Goal: Navigation & Orientation: Find specific page/section

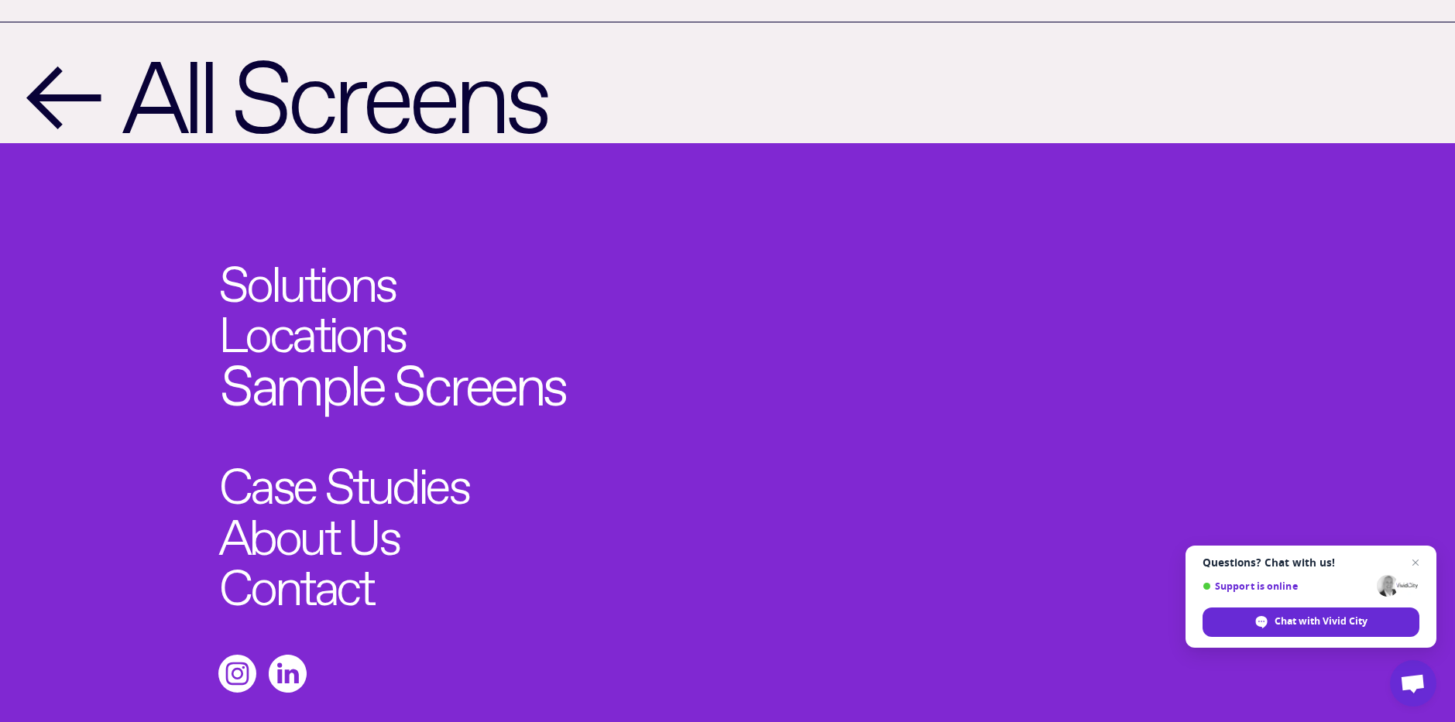
scroll to position [2344, 0]
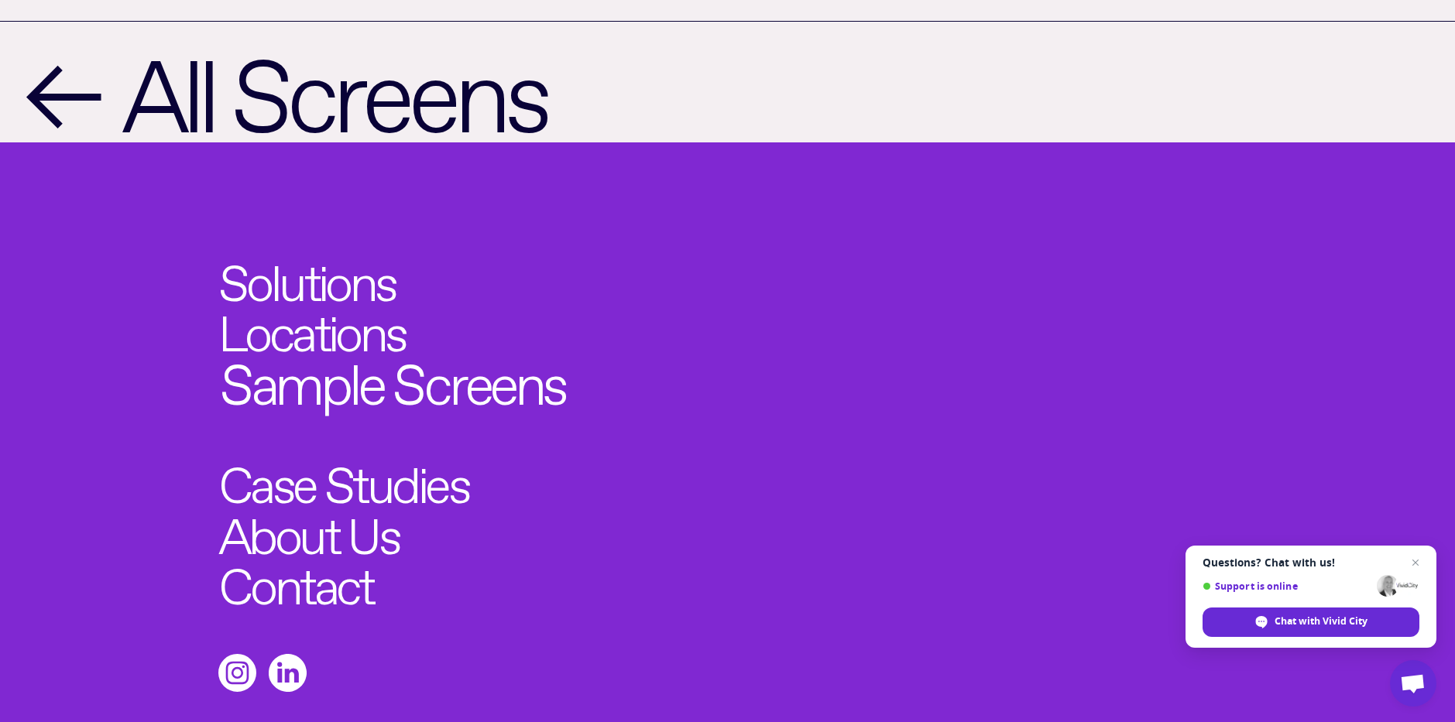
click at [455, 357] on link "Sample Screens" at bounding box center [392, 378] width 345 height 56
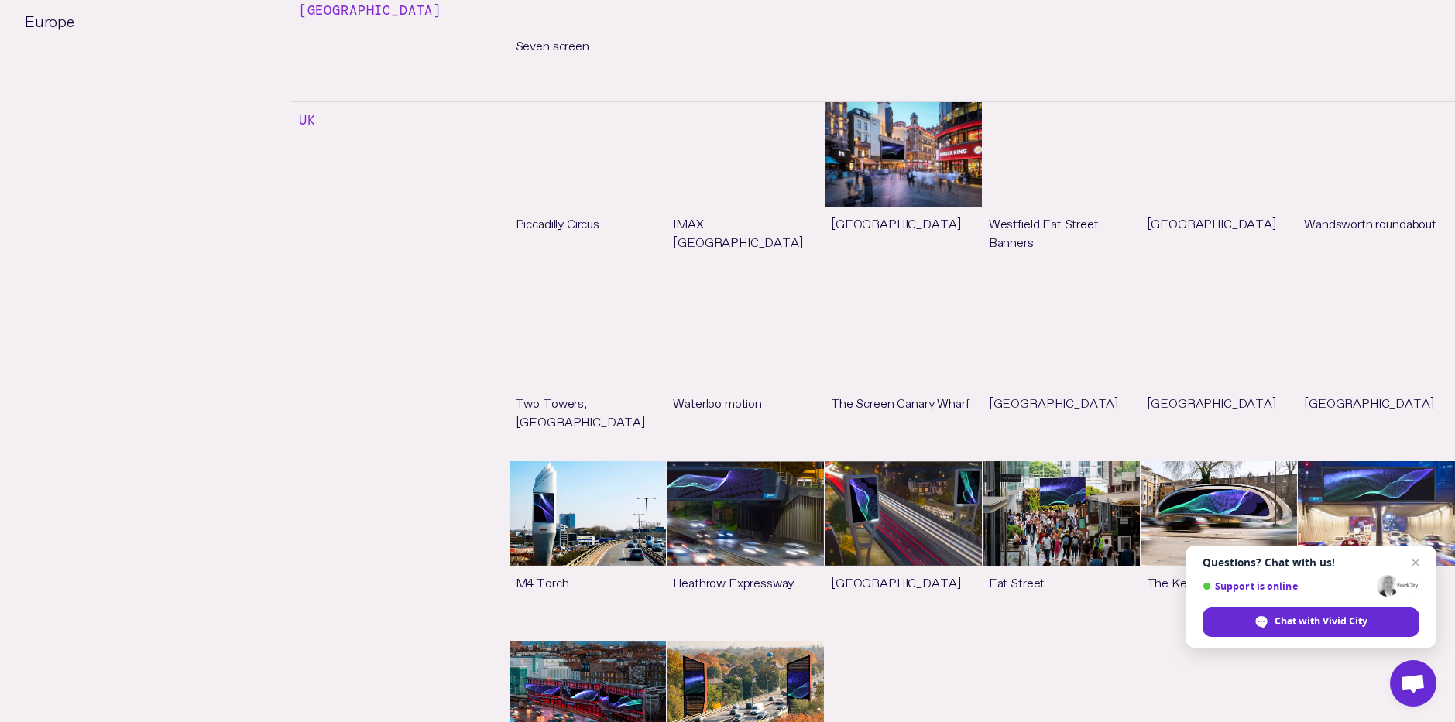
scroll to position [1807, 0]
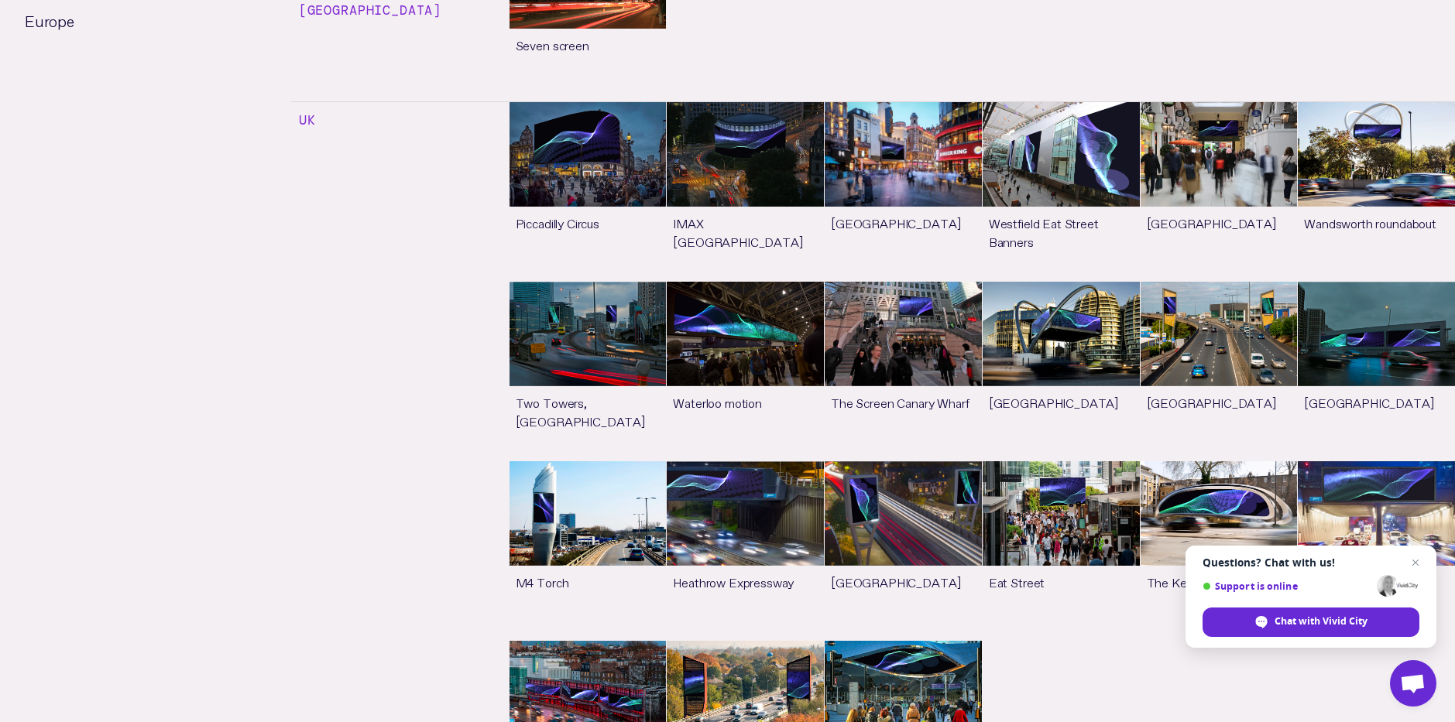
click at [875, 102] on link "See more" at bounding box center [902, 191] width 157 height 179
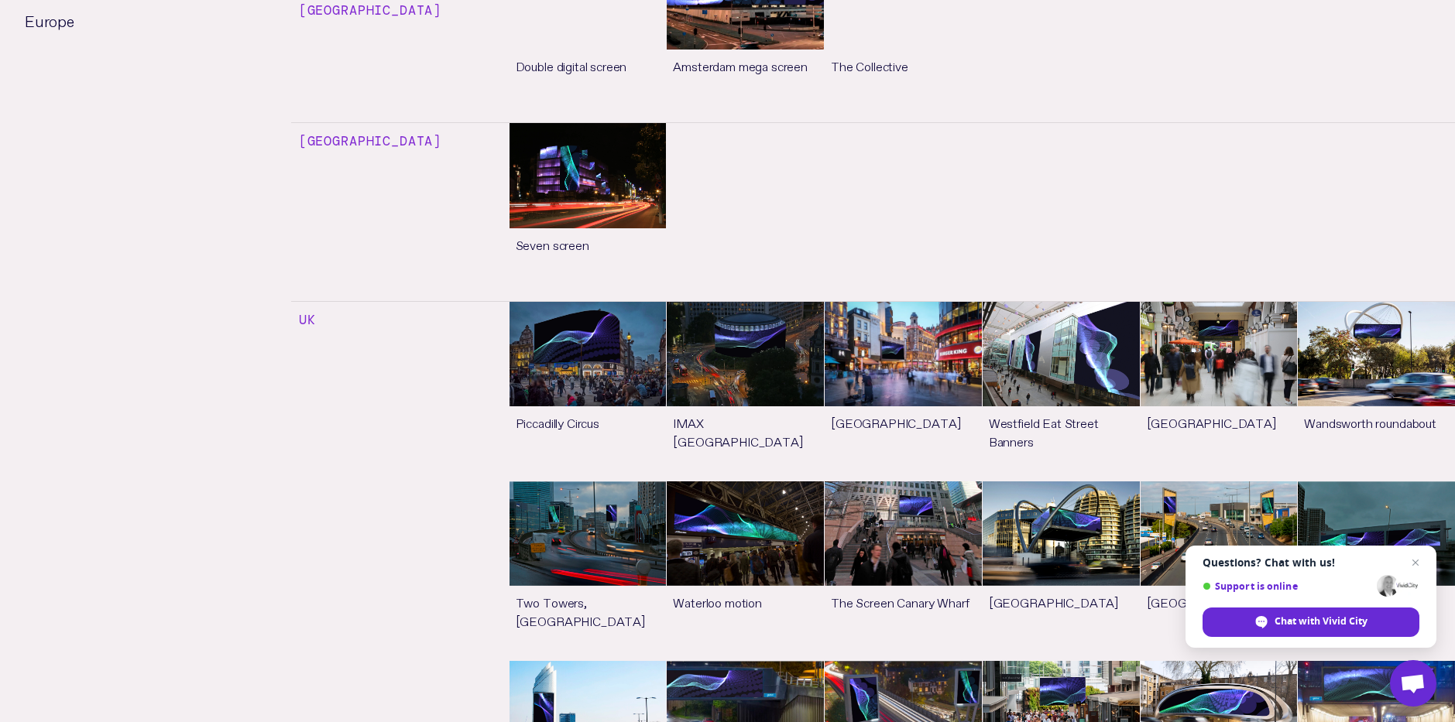
scroll to position [1607, 0]
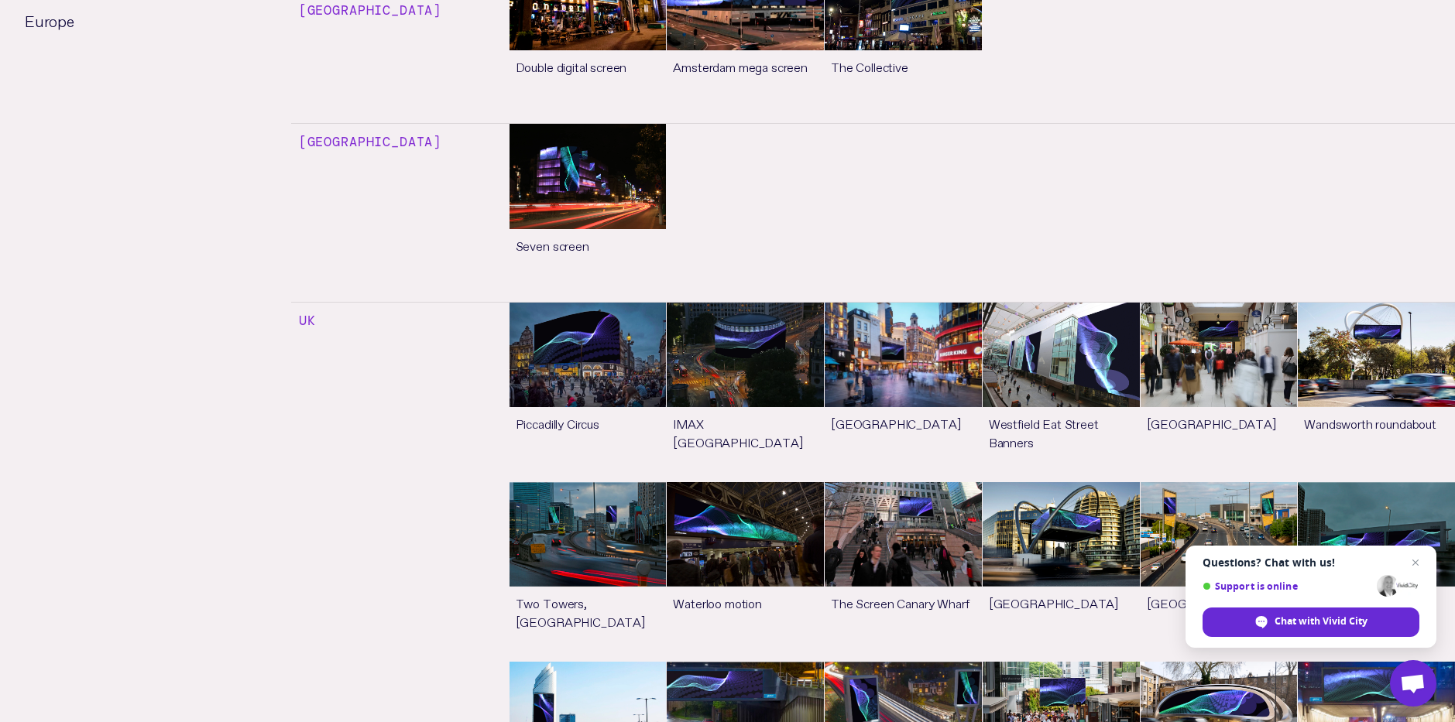
click at [885, 303] on link "See more" at bounding box center [902, 392] width 157 height 179
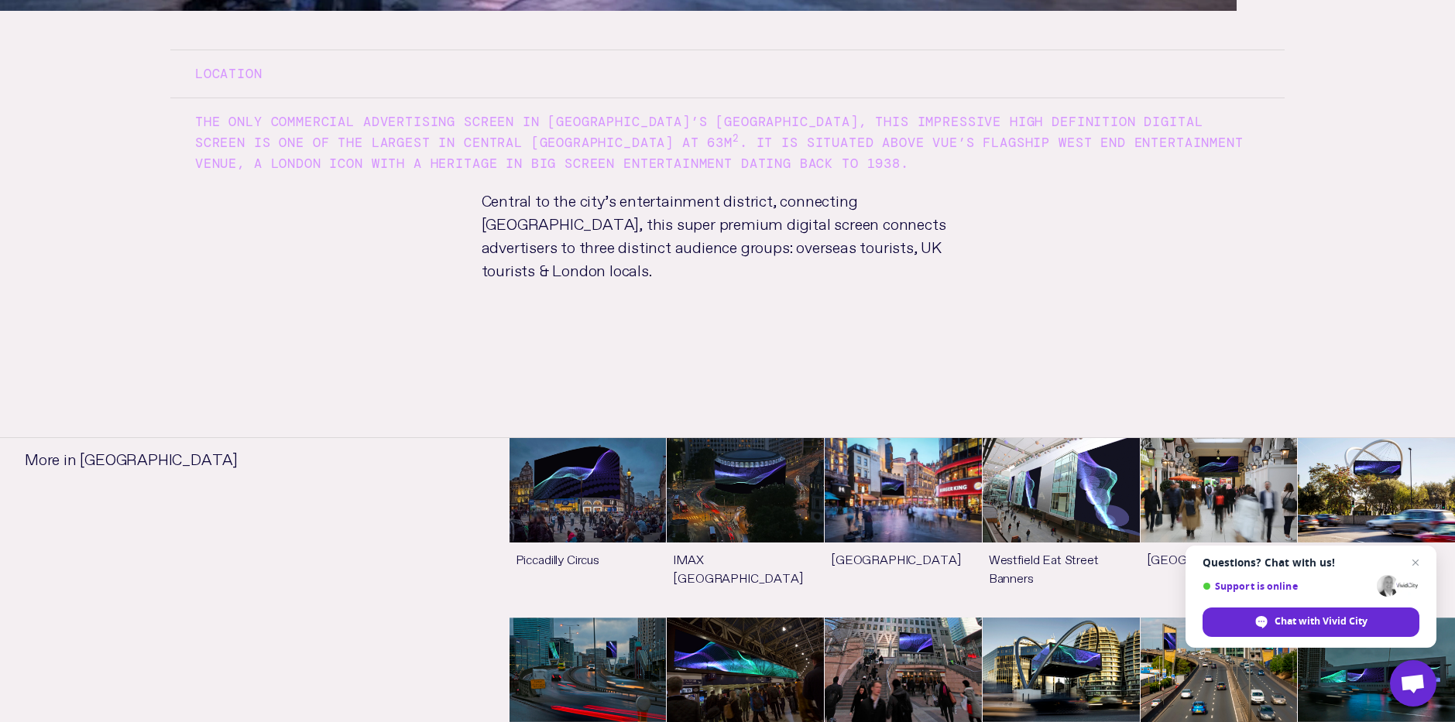
scroll to position [1102, 0]
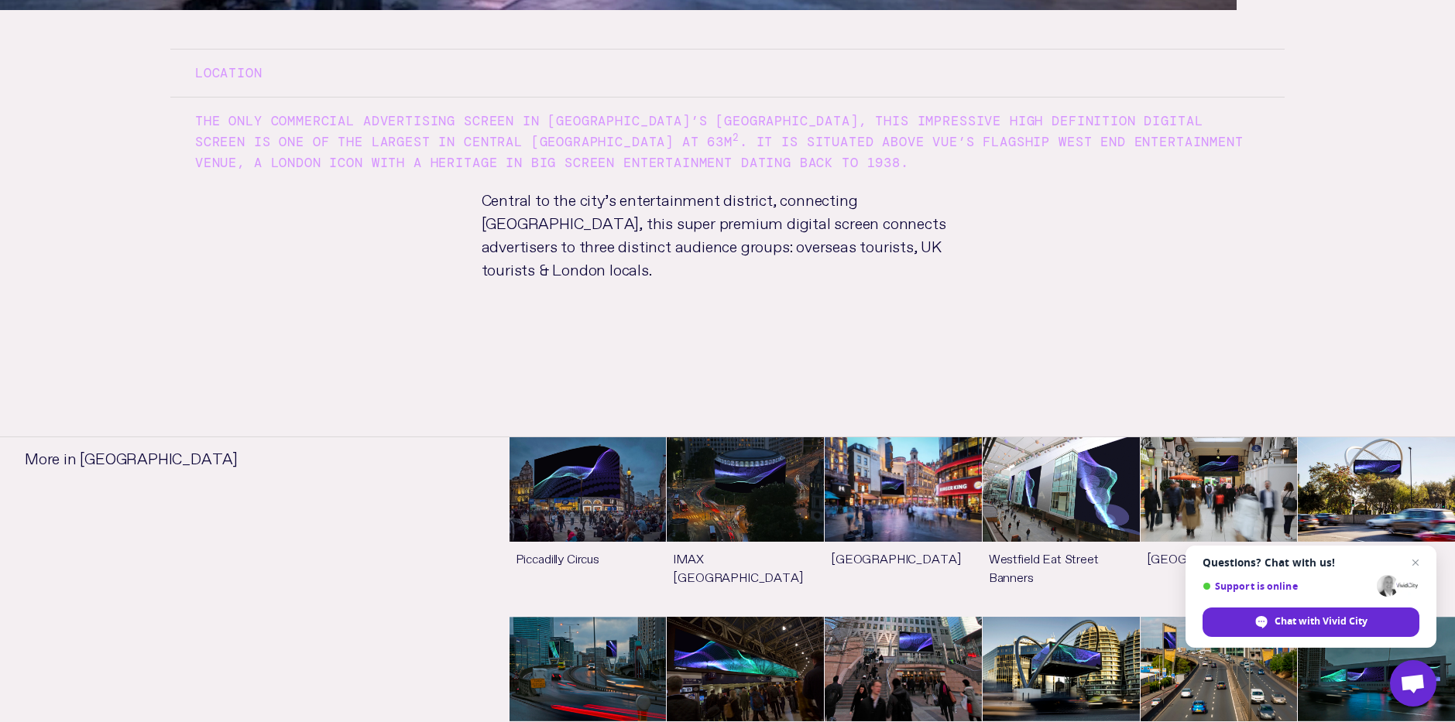
drag, startPoint x: 721, startPoint y: 119, endPoint x: 591, endPoint y: 23, distance: 161.0
